Goal: Information Seeking & Learning: Learn about a topic

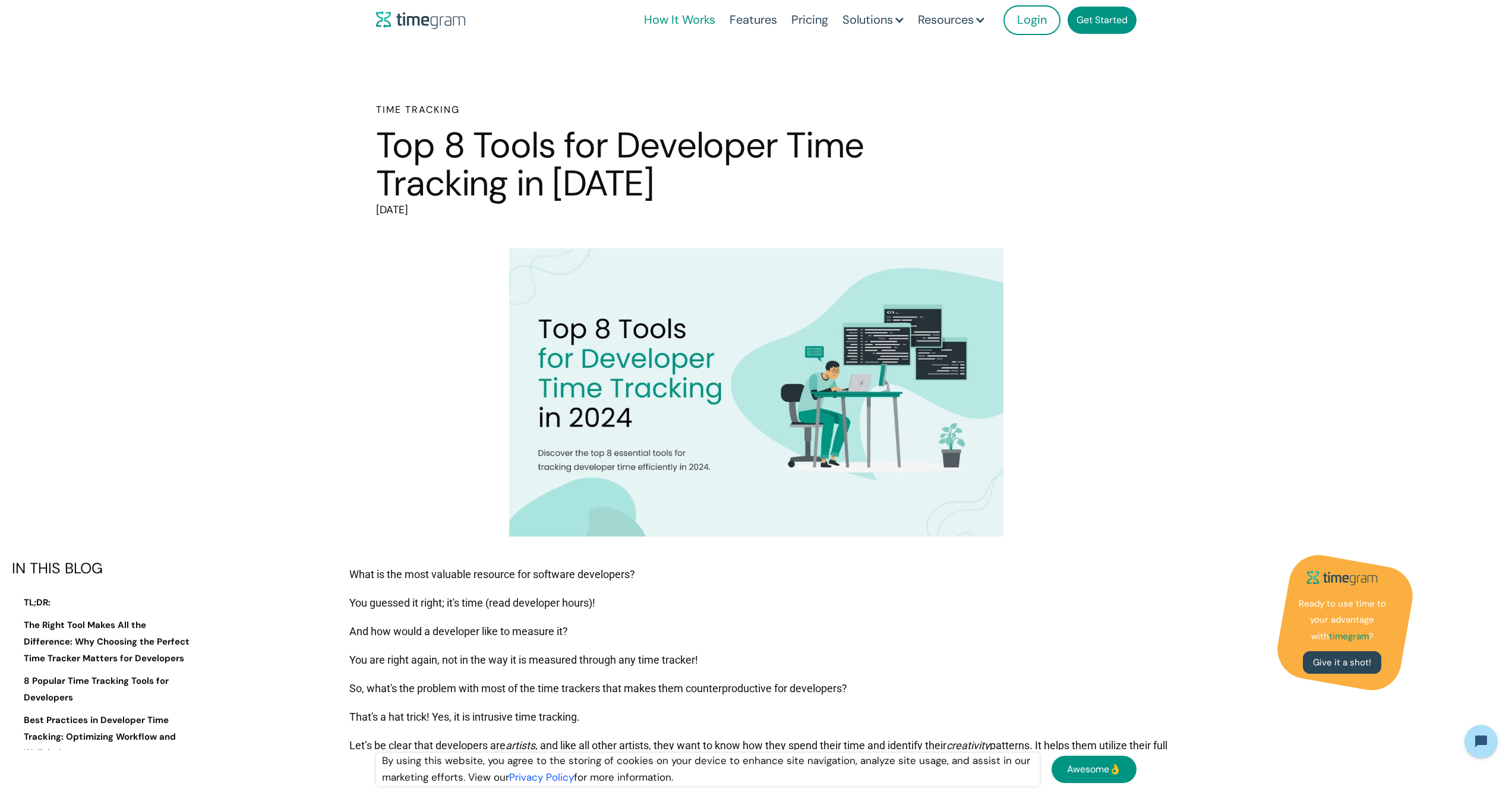
click at [683, 22] on link "How It Works" at bounding box center [680, 20] width 86 height 40
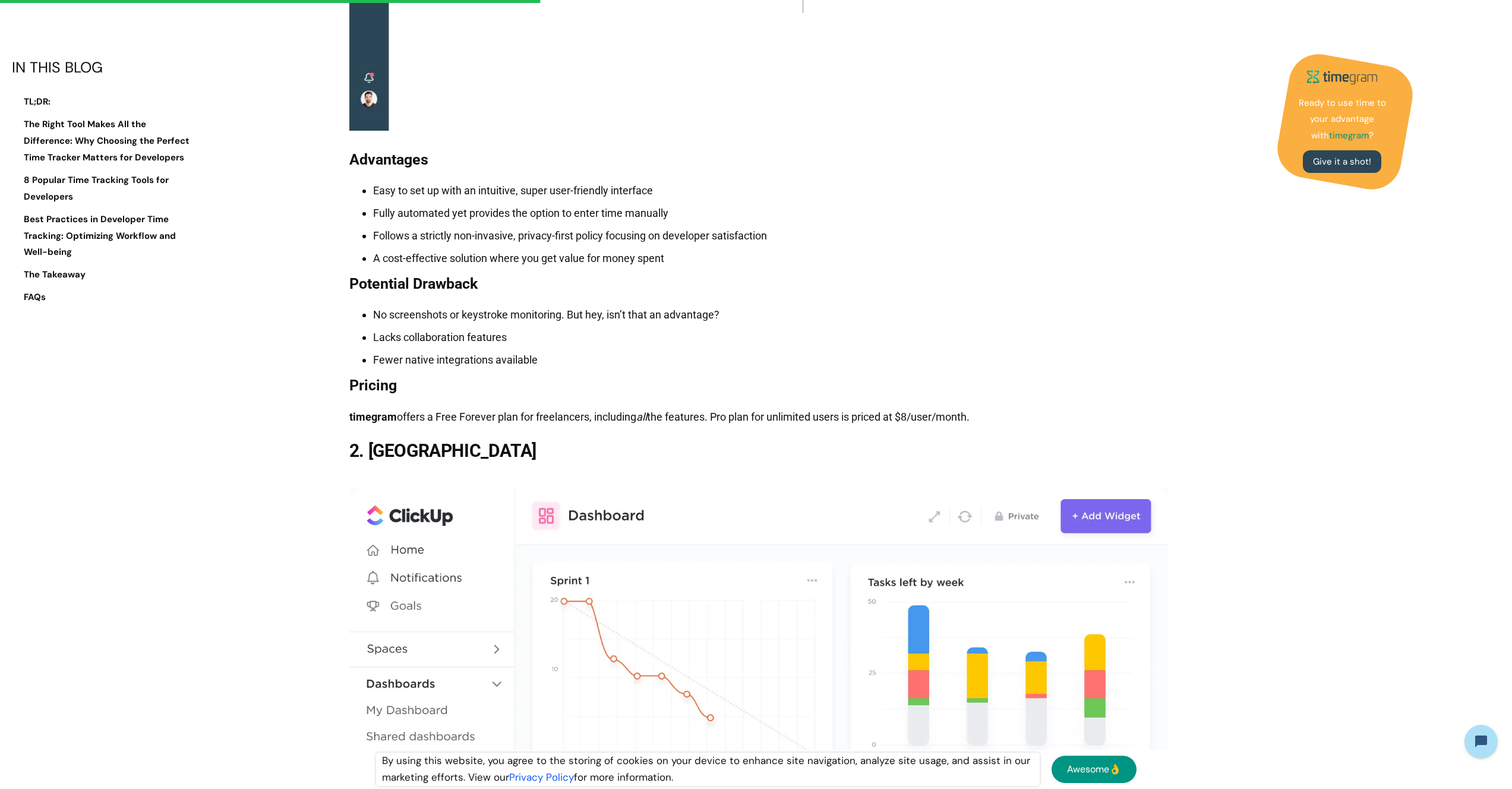
scroll to position [4634, 0]
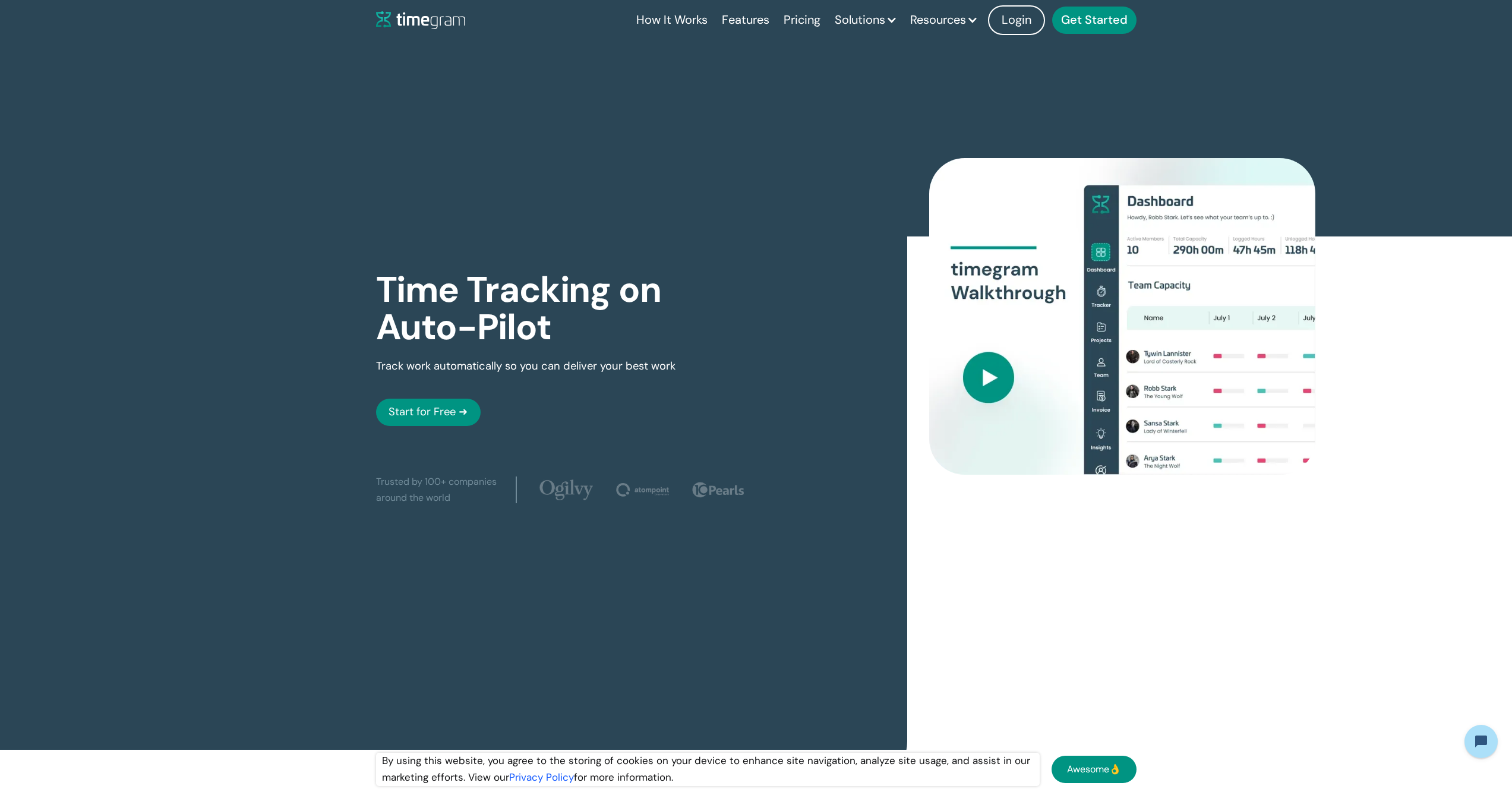
drag, startPoint x: 459, startPoint y: 24, endPoint x: 376, endPoint y: 8, distance: 84.5
click at [420, 21] on div "How It Works Features Pricing Solutions Remote Teams Productivity Management Em…" at bounding box center [756, 20] width 761 height 40
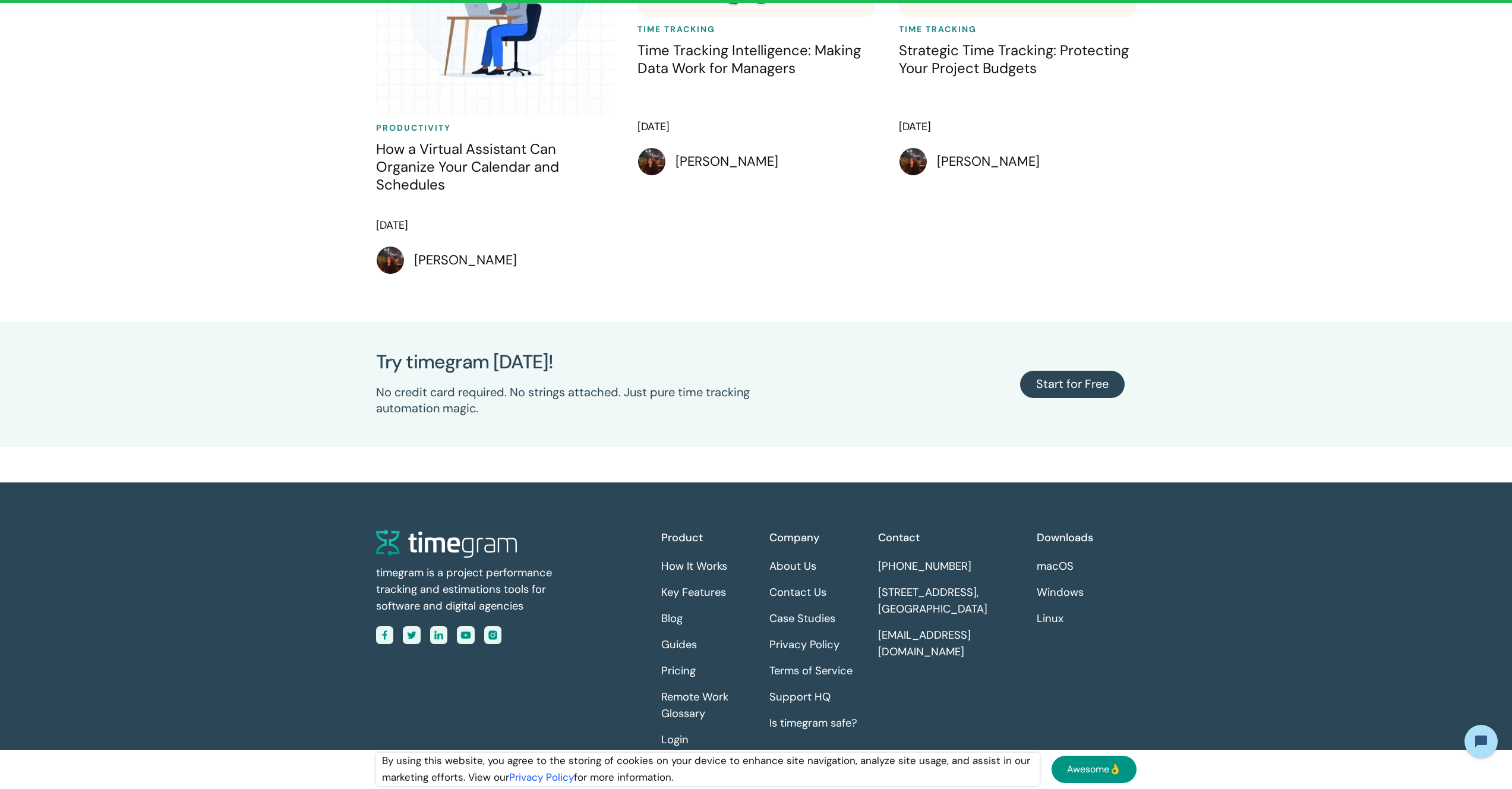
scroll to position [4384, 0]
